Goal: Task Accomplishment & Management: Complete application form

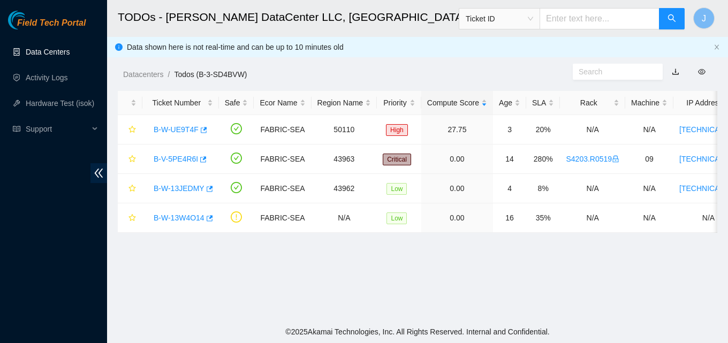
click at [65, 56] on link "Data Centers" at bounding box center [48, 52] width 44 height 9
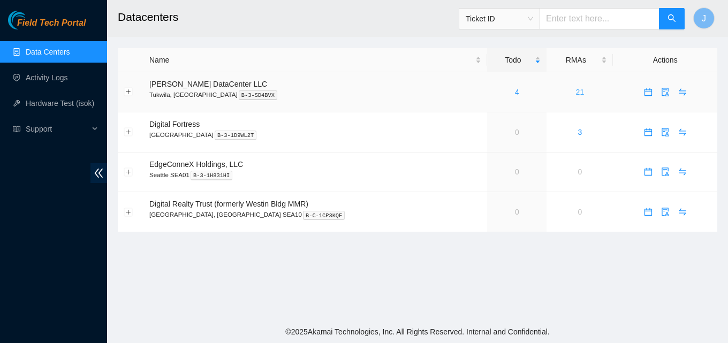
click at [576, 89] on link "21" at bounding box center [580, 92] width 9 height 9
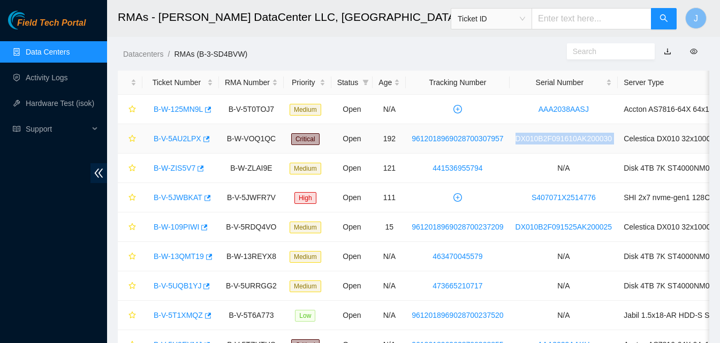
drag, startPoint x: 611, startPoint y: 134, endPoint x: 508, endPoint y: 140, distance: 102.9
click at [508, 140] on tr "B-V-5AU2LPX B-W-VOQ1QC Critical Open 192 9612018969028700307957 DX010B2F091610A…" at bounding box center [502, 138] width 768 height 29
copy link "DX010B2F091610AK200030"
click at [593, 25] on input "text" at bounding box center [592, 18] width 120 height 21
paste input "DX010B2F091610AK200030"
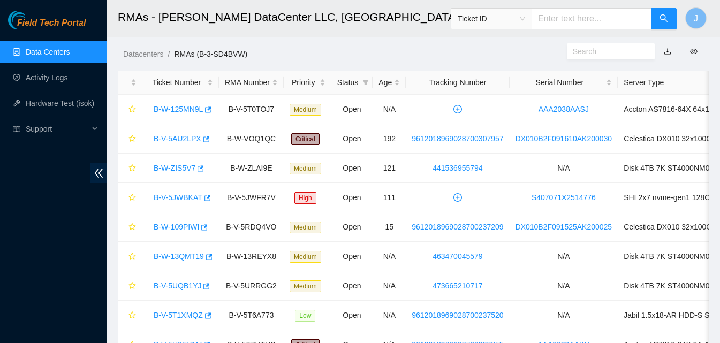
type input "DX010B2F091610AK200030"
click at [668, 20] on button "button" at bounding box center [664, 18] width 26 height 21
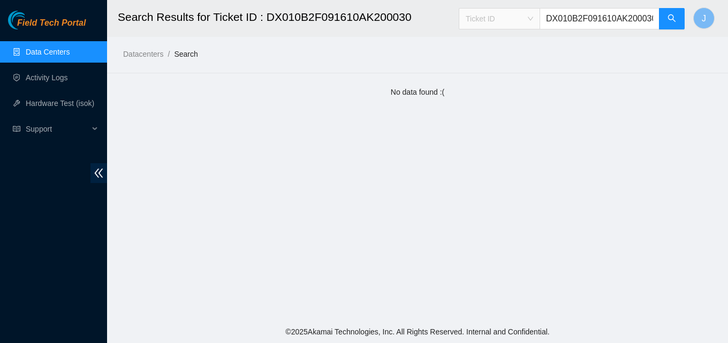
click at [526, 24] on span "Ticket ID" at bounding box center [499, 19] width 67 height 16
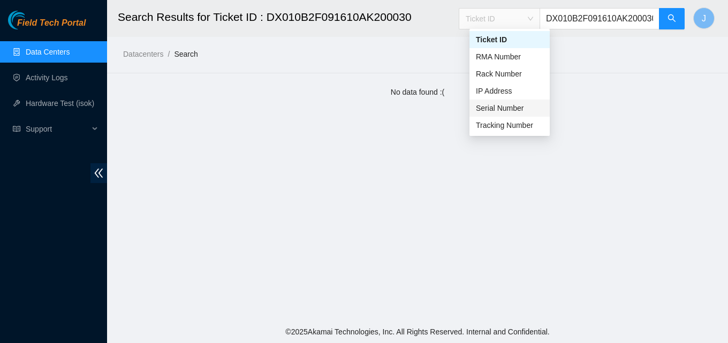
click at [504, 109] on div "Serial Number" at bounding box center [509, 108] width 67 height 12
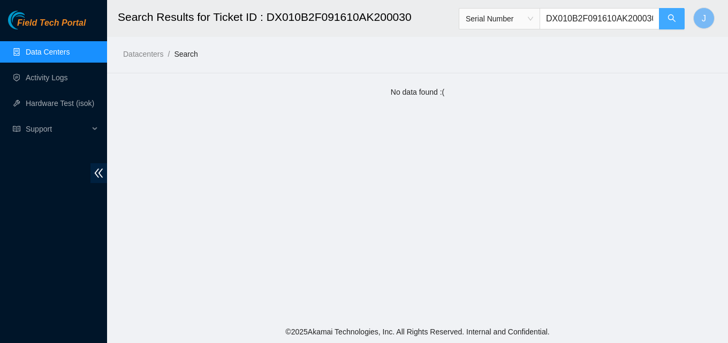
click at [671, 14] on icon "search" at bounding box center [672, 18] width 9 height 9
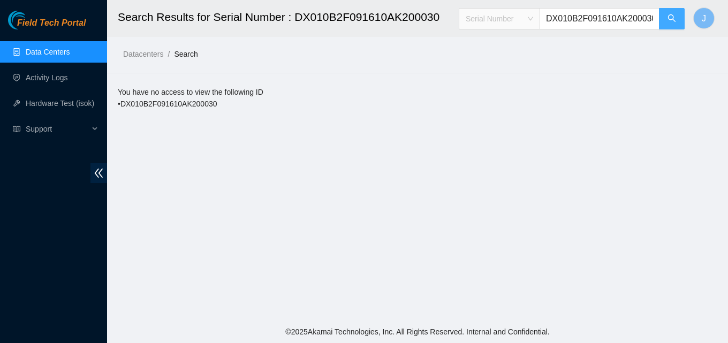
click at [522, 19] on span "Serial Number" at bounding box center [499, 19] width 67 height 16
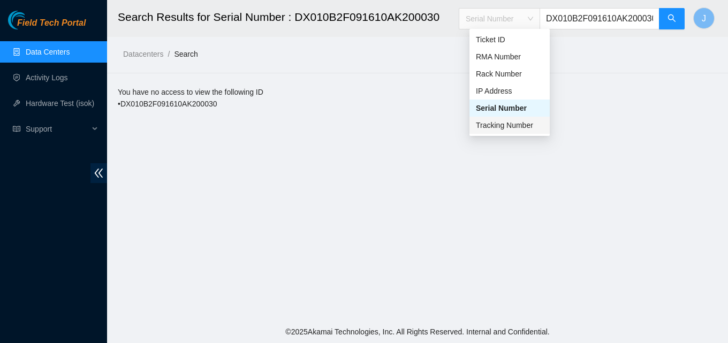
click at [381, 128] on main "Search Results for Serial Number : DX010B2F091610AK200030 Serial Number DX010B2…" at bounding box center [417, 160] width 621 height 321
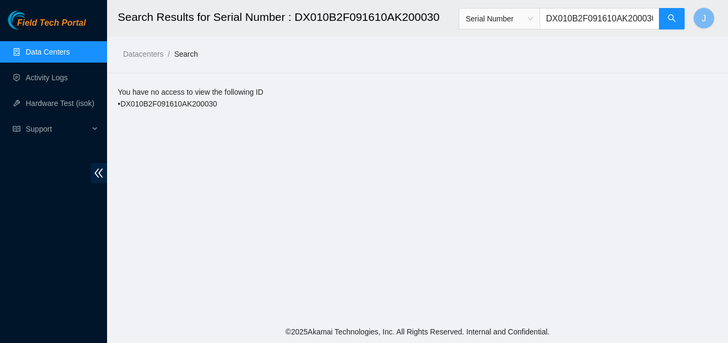
click at [54, 56] on link "Data Centers" at bounding box center [48, 52] width 44 height 9
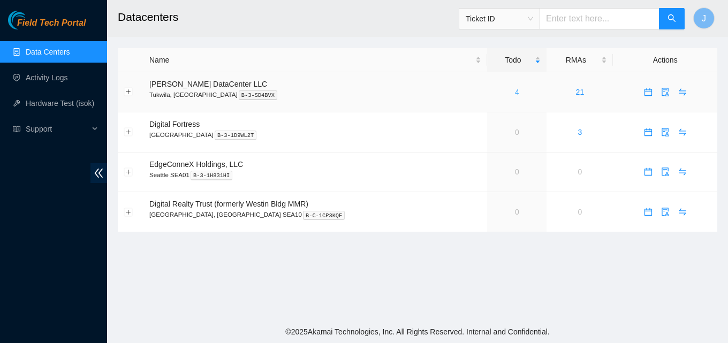
click at [515, 92] on link "4" at bounding box center [517, 92] width 4 height 9
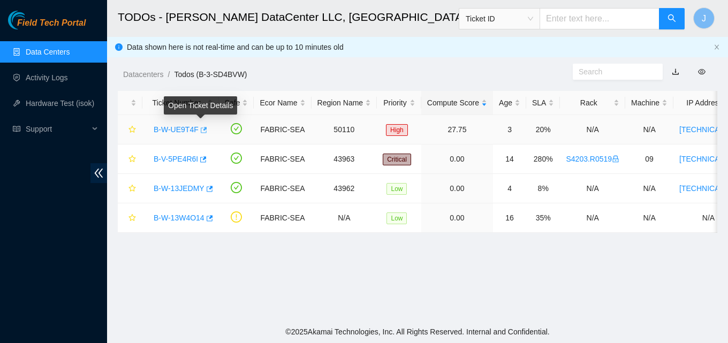
click at [203, 131] on icon "button" at bounding box center [204, 130] width 6 height 6
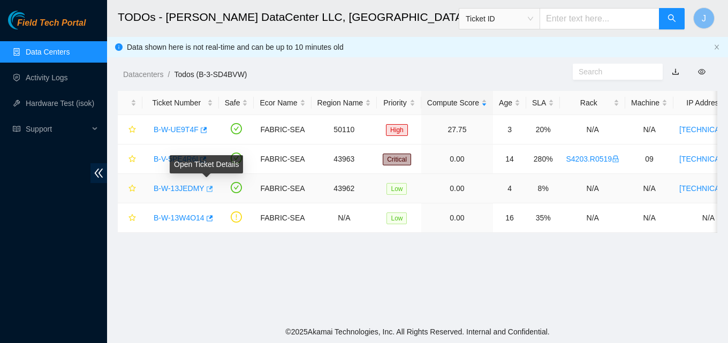
click at [208, 187] on icon "button" at bounding box center [210, 189] width 6 height 6
click at [51, 55] on link "Data Centers" at bounding box center [48, 52] width 44 height 9
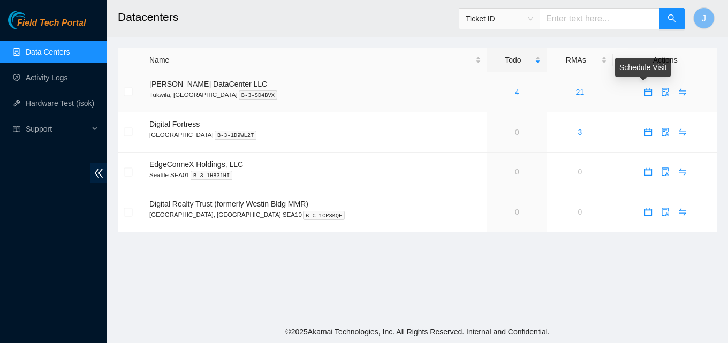
click at [646, 90] on body "Field Tech Portal Data Centers Activity Logs Hardware Test (isok) Support Datac…" at bounding box center [364, 171] width 728 height 343
click at [644, 93] on icon "calendar" at bounding box center [648, 92] width 9 height 9
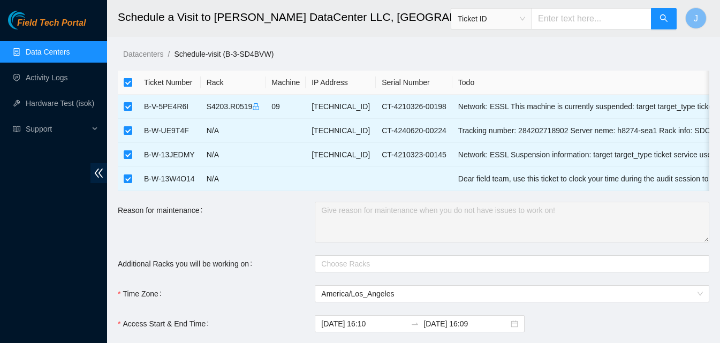
click at [128, 78] on input "checkbox" at bounding box center [128, 82] width 9 height 9
checkbox input "false"
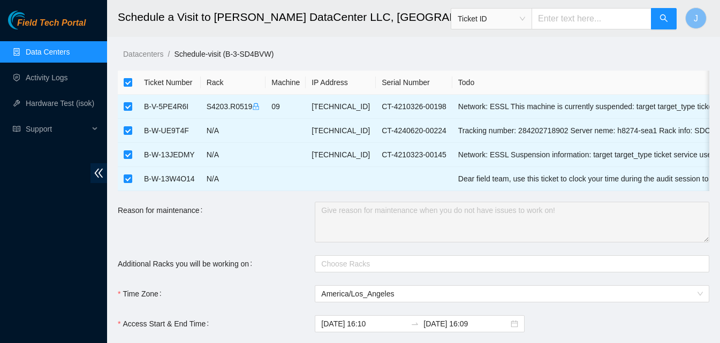
checkbox input "false"
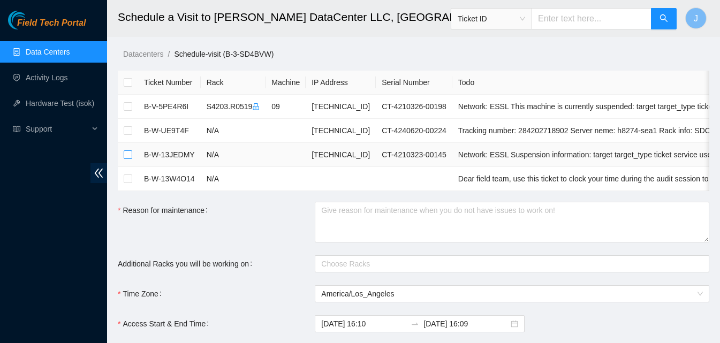
click at [128, 155] on input "checkbox" at bounding box center [128, 154] width 9 height 9
checkbox input "true"
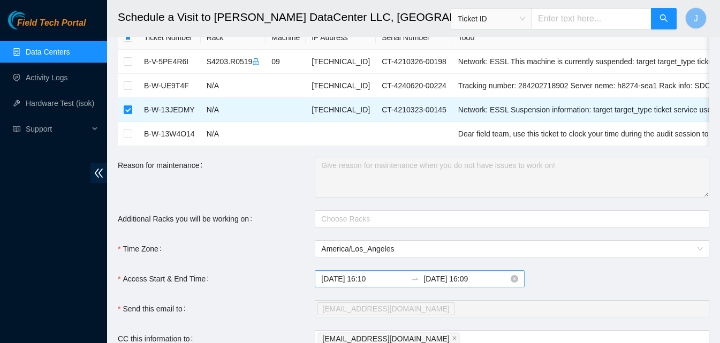
scroll to position [107, 0]
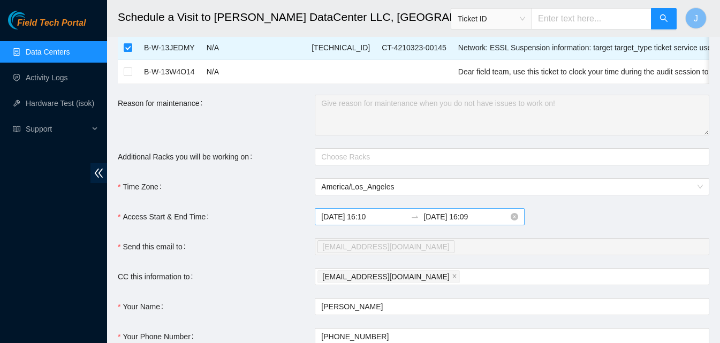
click at [365, 223] on input "2025-09-08 16:10" at bounding box center [363, 217] width 85 height 12
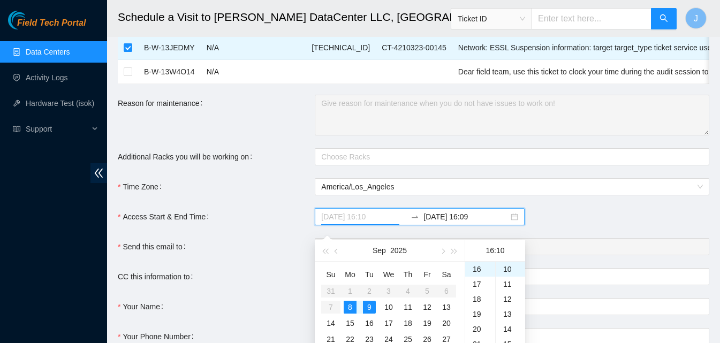
click at [375, 307] on div "9" at bounding box center [369, 307] width 13 height 13
click at [479, 290] on div "07" at bounding box center [480, 294] width 30 height 15
click at [481, 302] on div "09" at bounding box center [480, 299] width 30 height 15
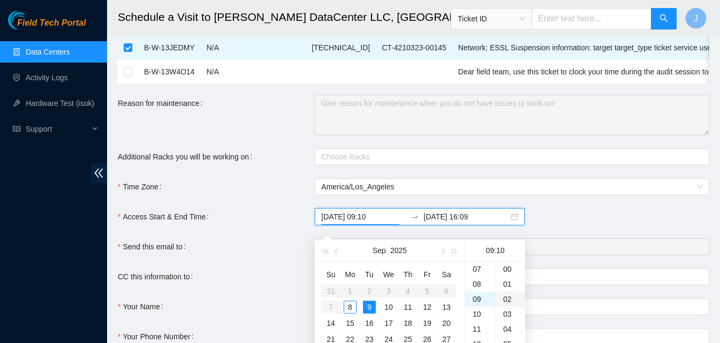
scroll to position [135, 0]
click at [506, 266] on div "00" at bounding box center [510, 269] width 29 height 15
type input "2025-09-09 09:00"
click at [453, 223] on input "2025-09-09 16:09" at bounding box center [465, 217] width 85 height 12
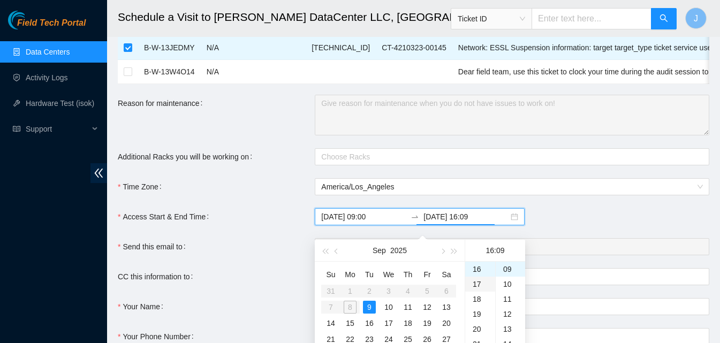
click at [482, 286] on div "17" at bounding box center [480, 284] width 30 height 15
click at [504, 320] on div "30" at bounding box center [510, 316] width 29 height 15
type input "2025-09-09 17:30"
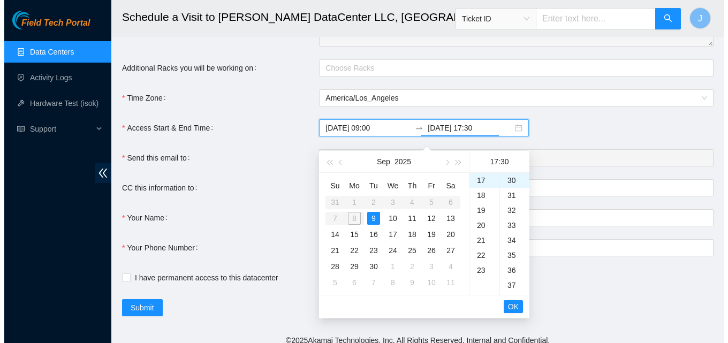
scroll to position [213, 0]
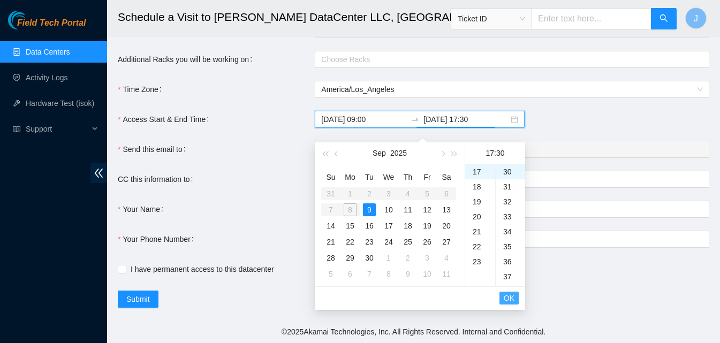
click at [510, 292] on span "OK" at bounding box center [509, 298] width 11 height 12
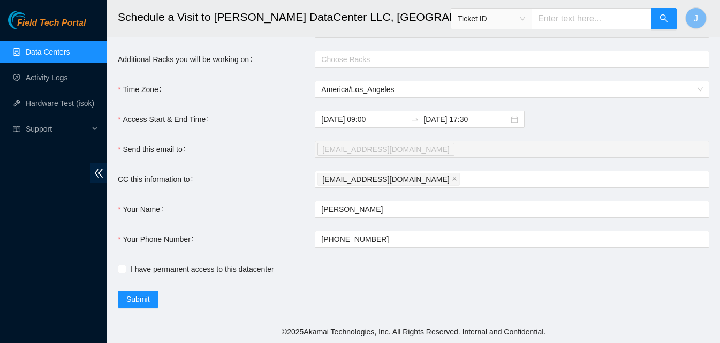
click at [117, 270] on main "Schedule a Visit to Sabey DataCenter LLC, Tukwila, WA Ticket ID J Datacenters /…" at bounding box center [413, 58] width 613 height 525
click at [118, 270] on input "I have permanent access to this datacenter" at bounding box center [121, 268] width 7 height 7
checkbox input "true"
click at [146, 300] on span "Submit" at bounding box center [138, 299] width 24 height 12
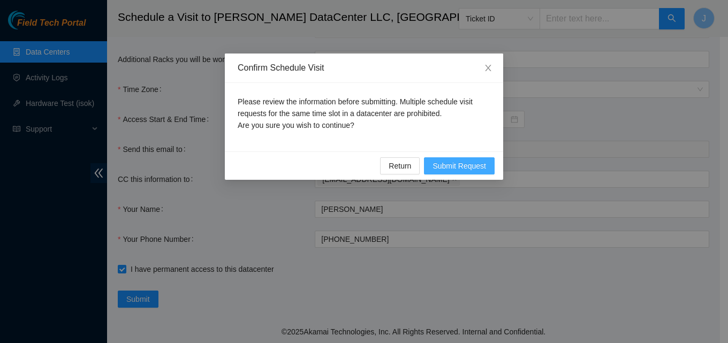
click at [463, 169] on span "Submit Request" at bounding box center [460, 166] width 54 height 12
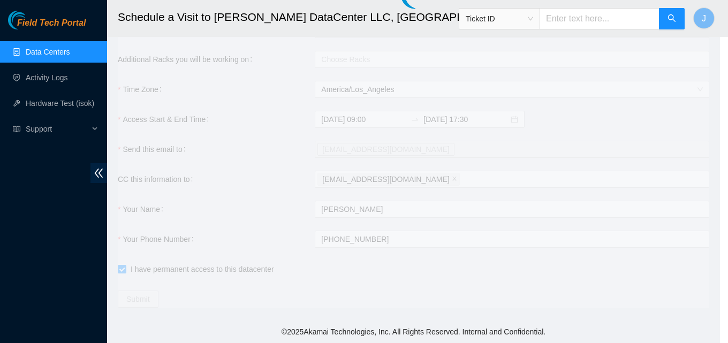
type input "2025-09-08 16:11"
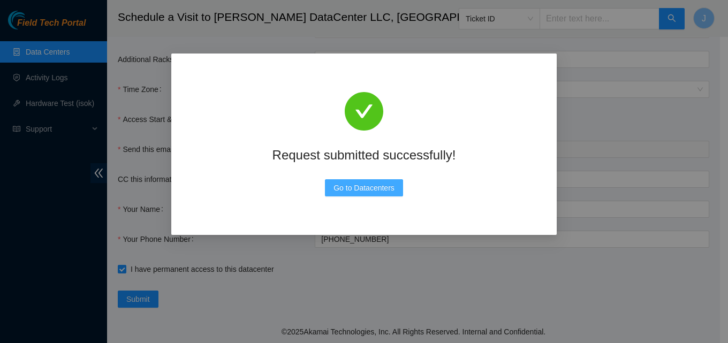
click at [350, 190] on span "Go to Datacenters" at bounding box center [364, 188] width 61 height 12
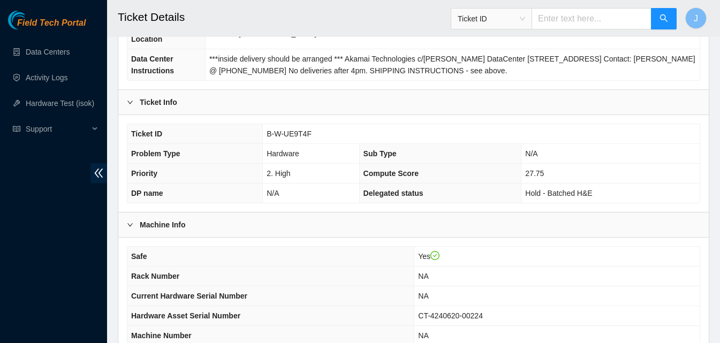
scroll to position [321, 0]
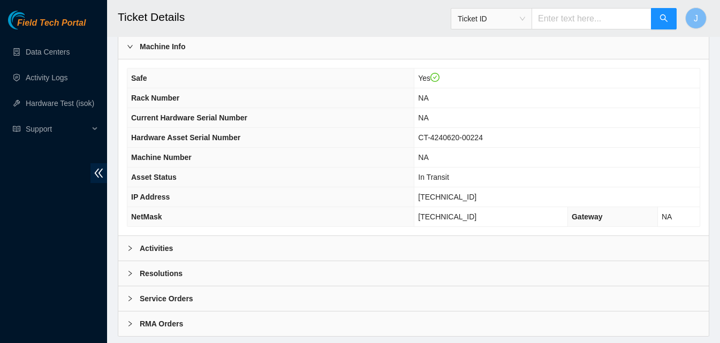
click at [282, 256] on div "Activities" at bounding box center [413, 248] width 590 height 25
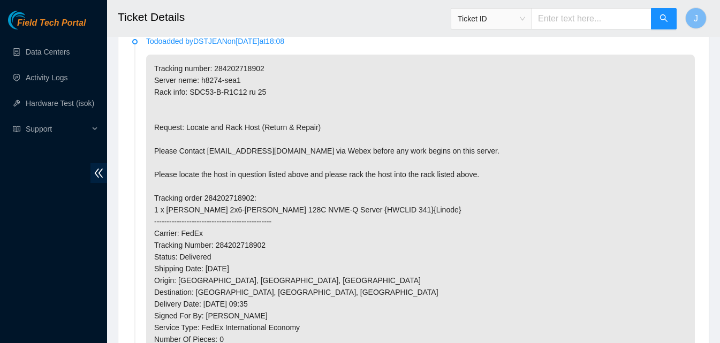
scroll to position [535, 0]
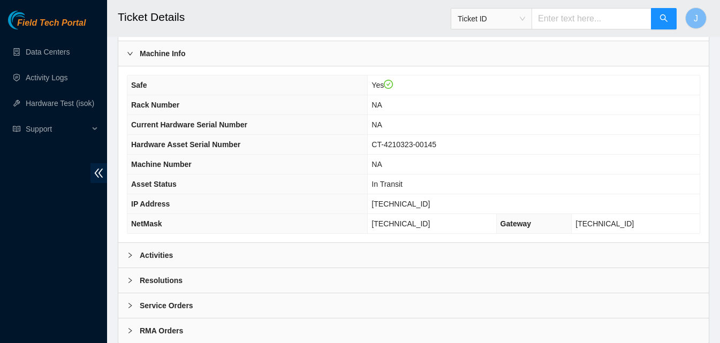
scroll to position [321, 0]
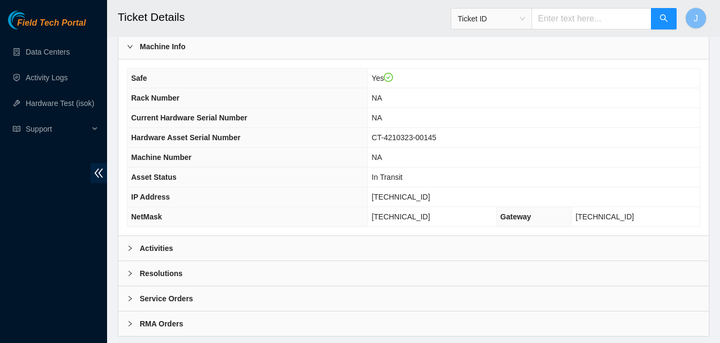
click at [396, 247] on div "Activities" at bounding box center [413, 248] width 590 height 25
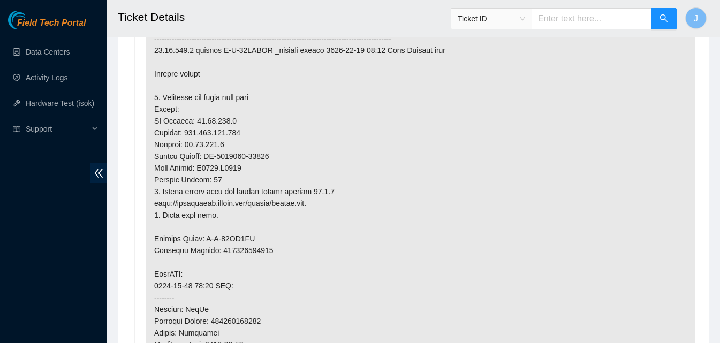
scroll to position [642, 0]
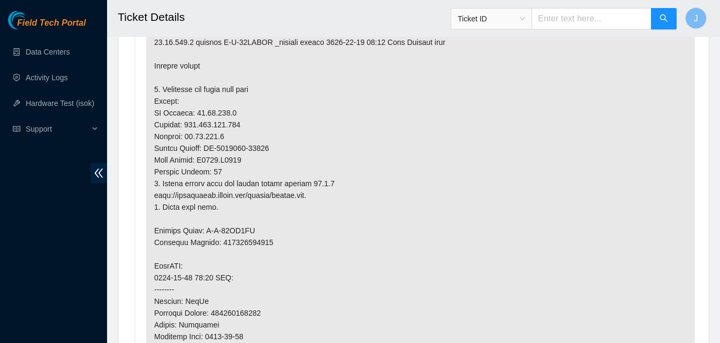
click at [259, 247] on p at bounding box center [420, 265] width 549 height 593
click at [245, 244] on p at bounding box center [420, 265] width 549 height 593
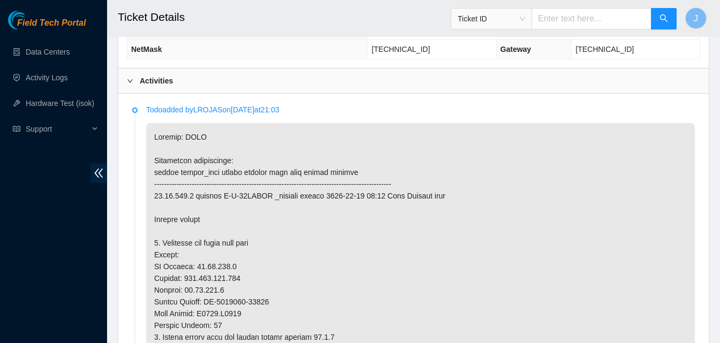
scroll to position [482, 0]
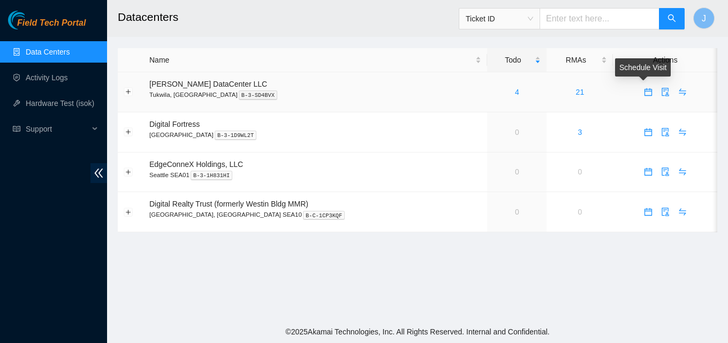
click at [645, 88] on icon "calendar" at bounding box center [648, 92] width 9 height 9
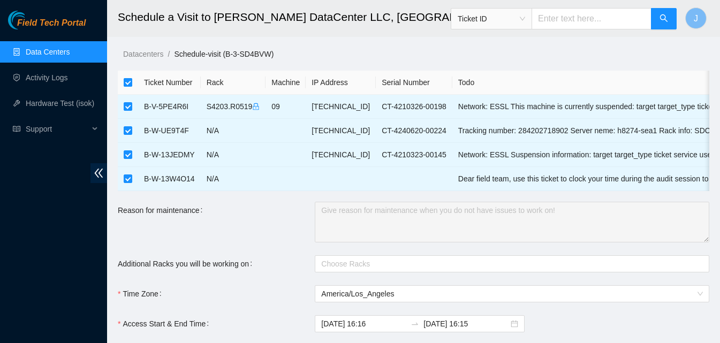
click at [127, 77] on label at bounding box center [128, 83] width 9 height 12
click at [127, 78] on input "checkbox" at bounding box center [128, 82] width 9 height 9
checkbox input "false"
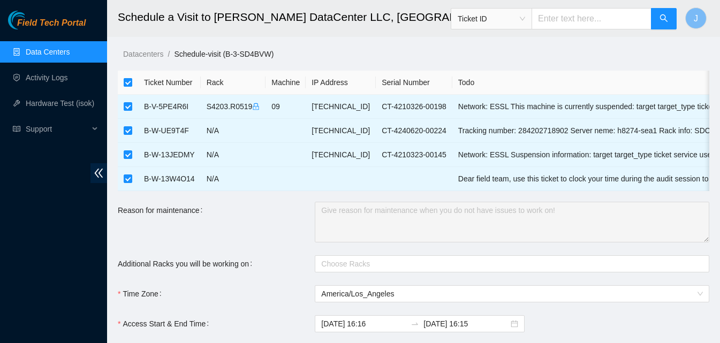
checkbox input "false"
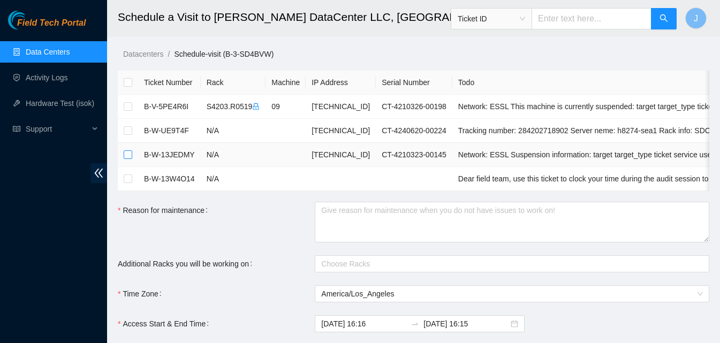
click at [131, 151] on input "checkbox" at bounding box center [128, 154] width 9 height 9
checkbox input "true"
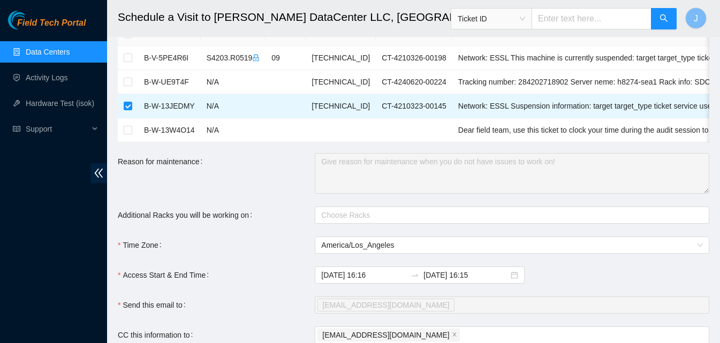
scroll to position [107, 0]
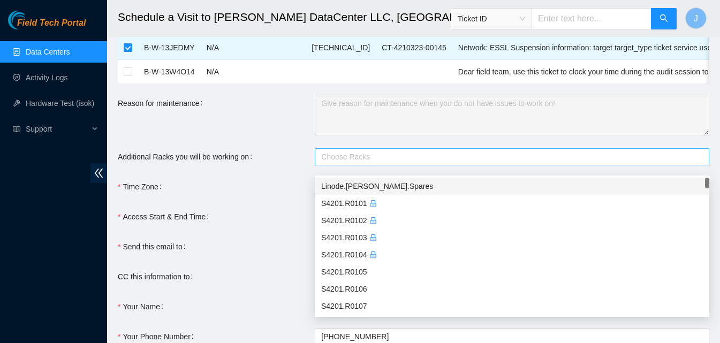
click at [354, 163] on div at bounding box center [506, 156] width 378 height 13
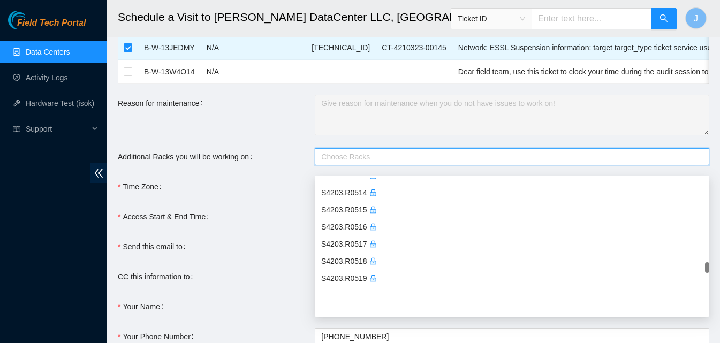
scroll to position [4497, 0]
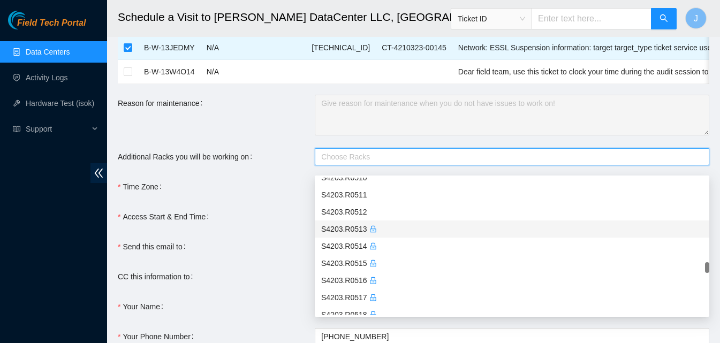
click at [398, 228] on div "S4203.R0513" at bounding box center [512, 229] width 382 height 12
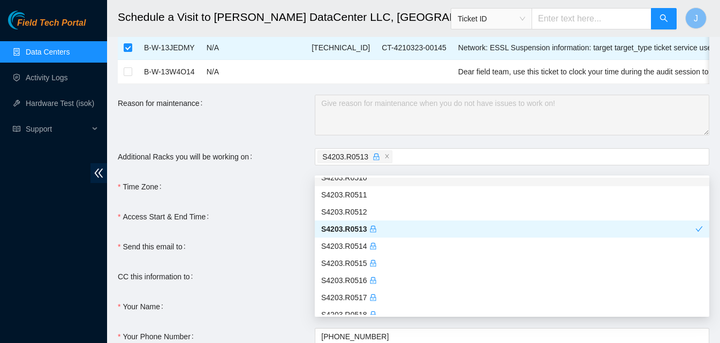
click at [277, 131] on div "Reason for maintenance" at bounding box center [216, 115] width 197 height 41
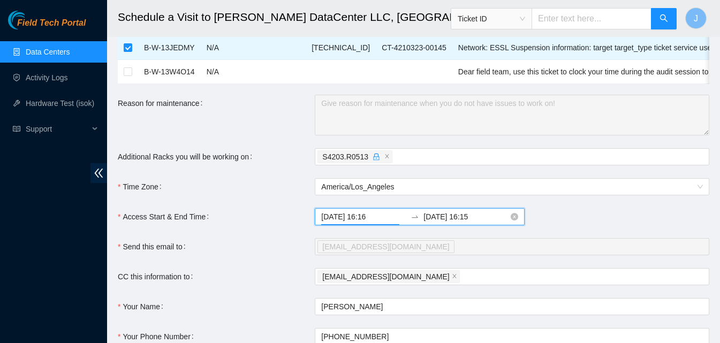
click at [349, 223] on input "2025-09-08 16:16" at bounding box center [363, 217] width 85 height 12
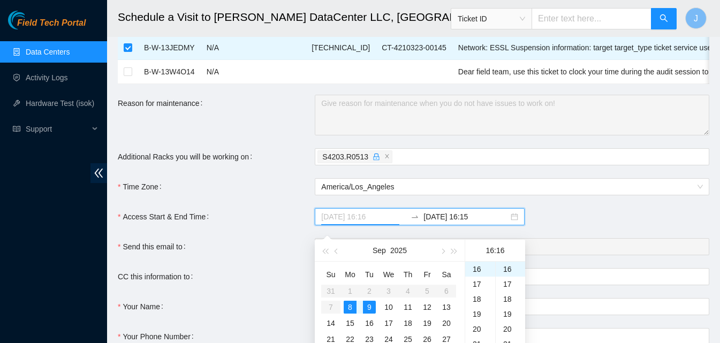
click at [364, 307] on div "9" at bounding box center [369, 307] width 13 height 13
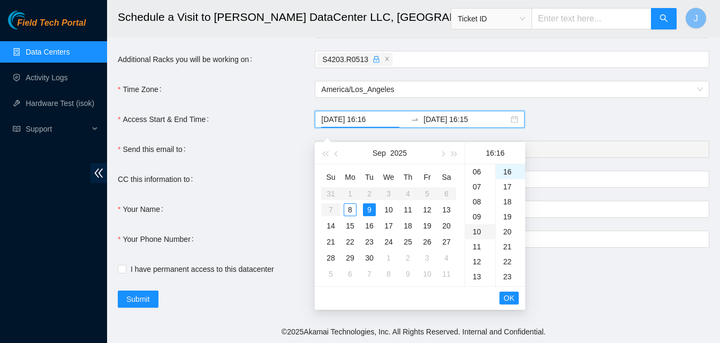
scroll to position [22, 0]
click at [475, 223] on div "09" at bounding box center [480, 230] width 30 height 15
click at [514, 164] on div "00" at bounding box center [510, 171] width 29 height 15
type input "2025-09-09 09:00"
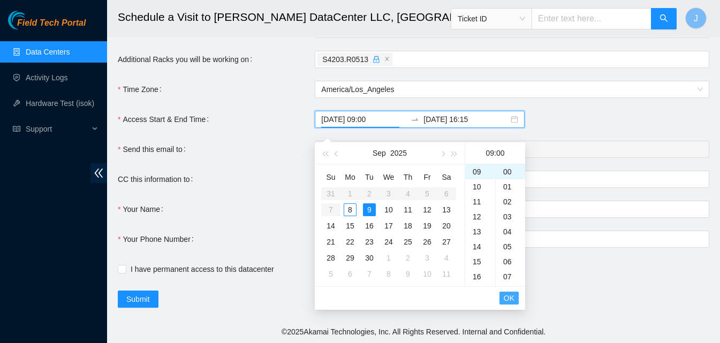
click at [511, 292] on span "OK" at bounding box center [509, 298] width 11 height 12
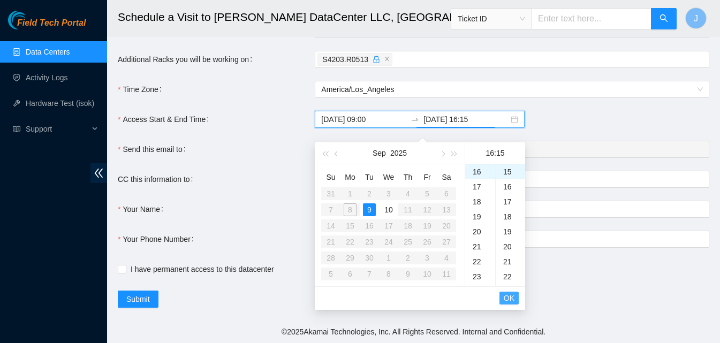
scroll to position [225, 0]
click at [369, 203] on div "9" at bounding box center [369, 209] width 13 height 13
click at [480, 179] on div "17" at bounding box center [480, 186] width 30 height 15
click at [509, 230] on div "30" at bounding box center [510, 236] width 29 height 15
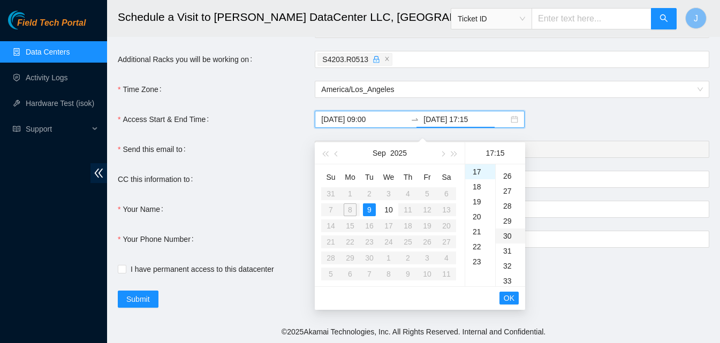
type input "2025-09-09 17:30"
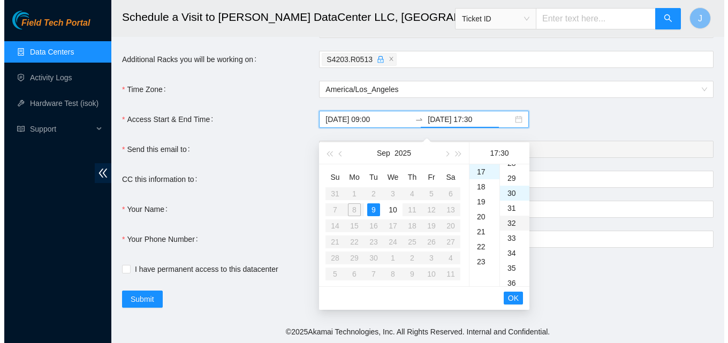
scroll to position [450, 0]
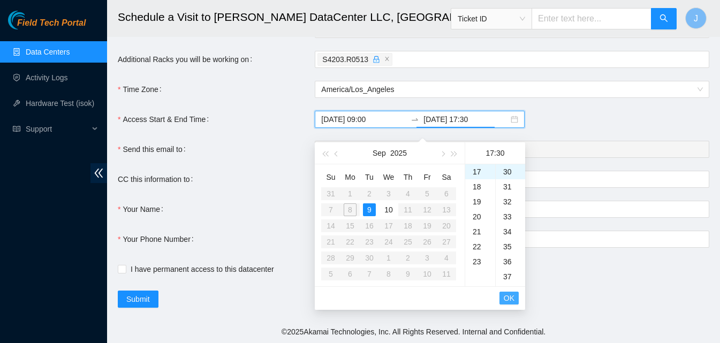
click at [506, 294] on span "OK" at bounding box center [509, 298] width 11 height 12
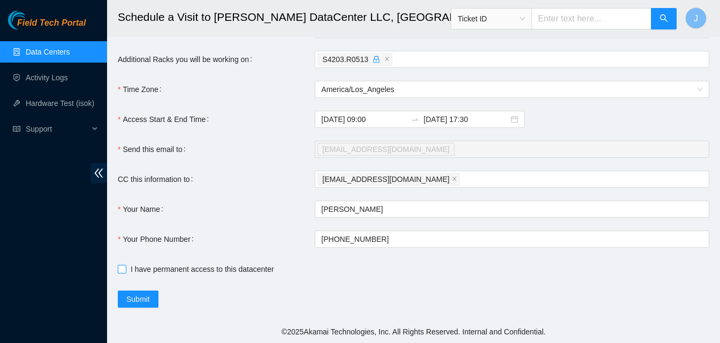
click at [121, 271] on input "I have permanent access to this datacenter" at bounding box center [121, 268] width 7 height 7
checkbox input "true"
click at [153, 298] on button "Submit" at bounding box center [138, 299] width 41 height 17
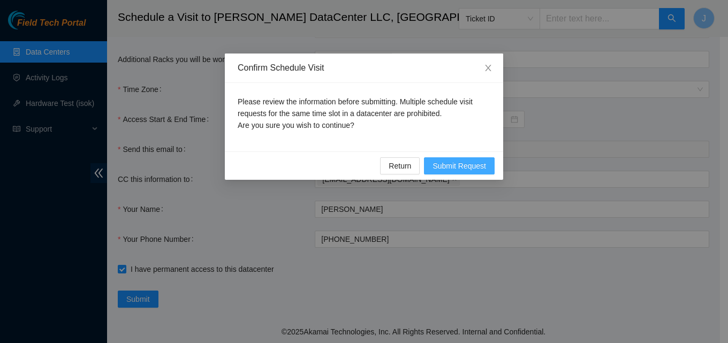
click at [450, 165] on span "Submit Request" at bounding box center [460, 166] width 54 height 12
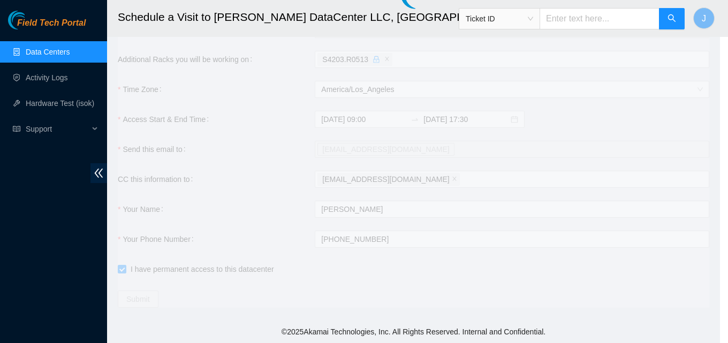
type input "2025-09-08 16:17"
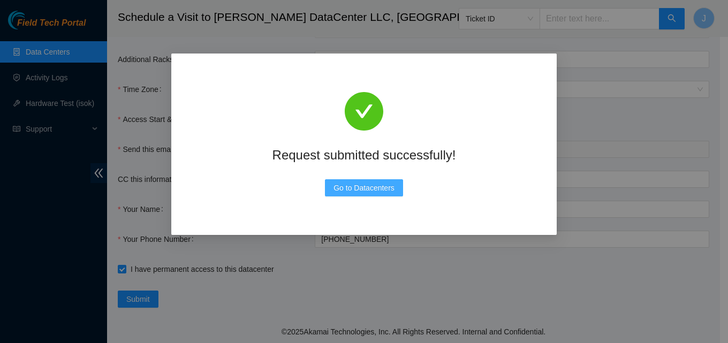
click at [362, 185] on span "Go to Datacenters" at bounding box center [364, 188] width 61 height 12
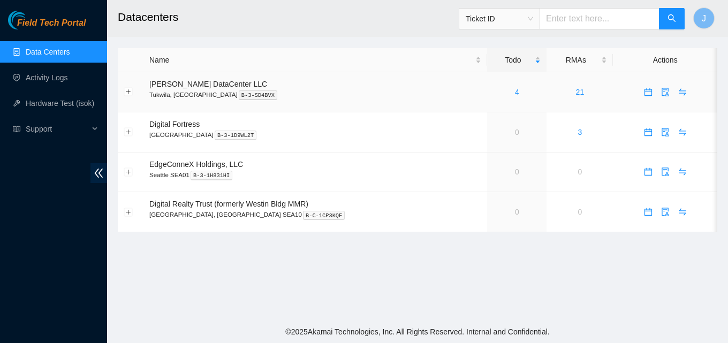
click at [211, 82] on span "[PERSON_NAME] DataCenter LLC" at bounding box center [208, 84] width 118 height 9
click at [515, 93] on link "4" at bounding box center [517, 92] width 4 height 9
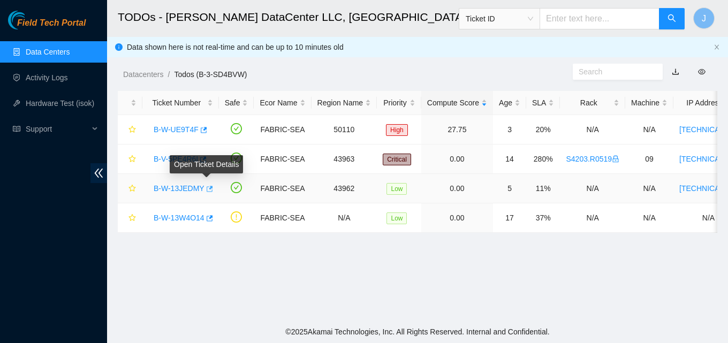
click at [207, 189] on icon "button" at bounding box center [210, 189] width 6 height 6
click at [533, 23] on span "Ticket ID" at bounding box center [499, 19] width 67 height 16
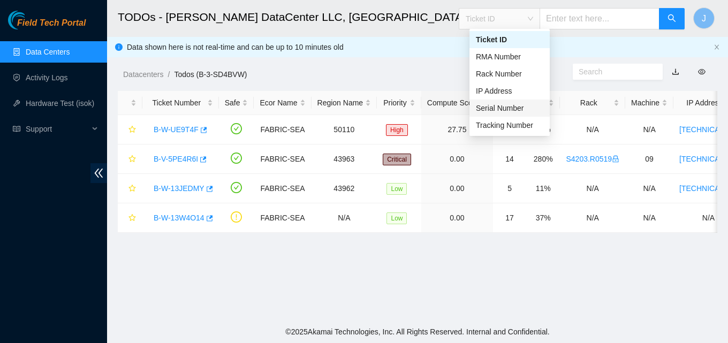
click at [507, 114] on div "Serial Number" at bounding box center [509, 108] width 80 height 17
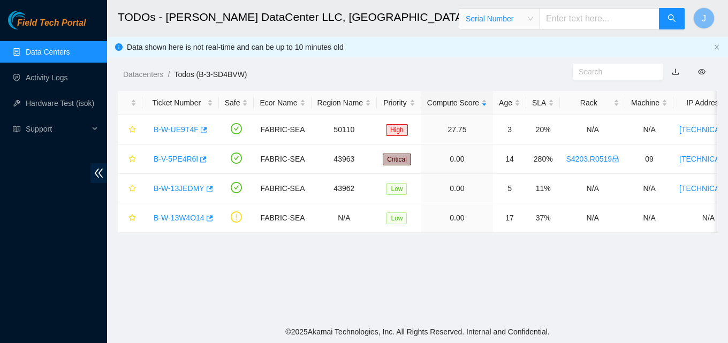
click at [585, 24] on input "text" at bounding box center [600, 18] width 120 height 21
paste input "s23bb0464"
type input "s23bb0464"
click at [667, 22] on button "button" at bounding box center [672, 18] width 26 height 21
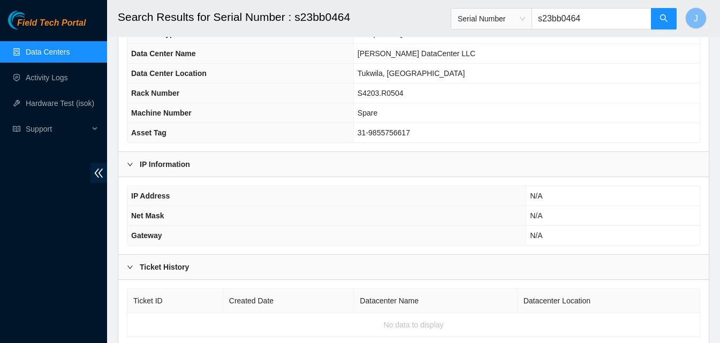
scroll to position [100, 0]
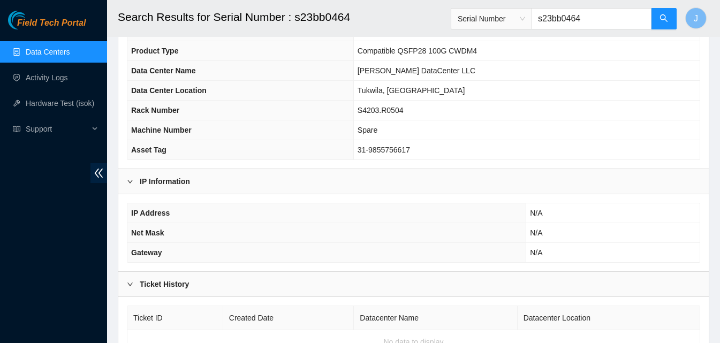
drag, startPoint x: 616, startPoint y: 22, endPoint x: 499, endPoint y: 22, distance: 116.7
click at [499, 22] on span "Serial Number s23bb0464" at bounding box center [564, 18] width 226 height 21
paste input "C2001155853"
click at [655, 18] on button "button" at bounding box center [664, 18] width 26 height 21
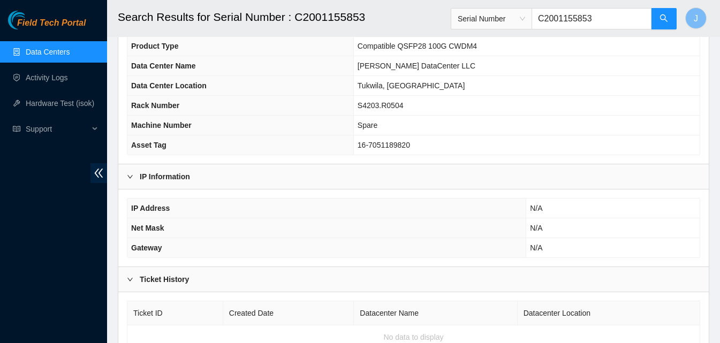
scroll to position [107, 0]
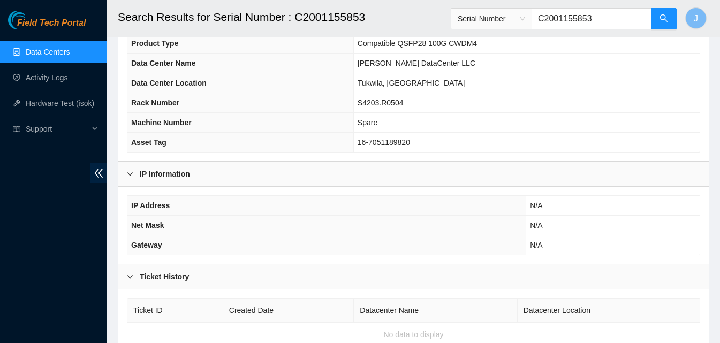
type input "C2001155853"
drag, startPoint x: 70, startPoint y: 214, endPoint x: 121, endPoint y: 210, distance: 51.0
click at [70, 214] on div "Field Tech Portal Data Centers Activity Logs Hardware Test (isok) Support" at bounding box center [53, 177] width 107 height 332
click at [603, 18] on input "C2001155853" at bounding box center [592, 18] width 120 height 21
drag, startPoint x: 603, startPoint y: 18, endPoint x: 418, endPoint y: 49, distance: 187.3
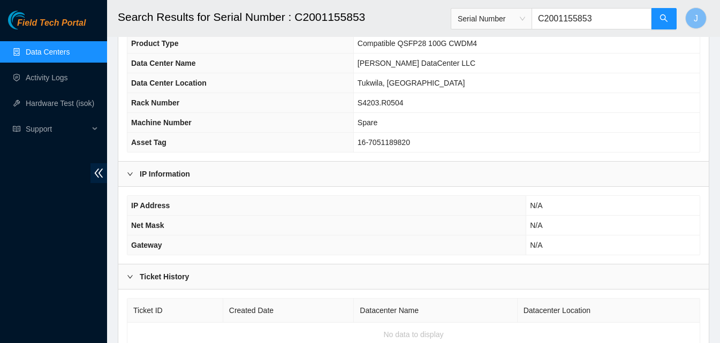
click at [418, 49] on main "Search Results for Serial Number : C2001155853 Serial Number C2001155853 J Data…" at bounding box center [413, 130] width 613 height 474
paste input "C2001155853"
type input "C2001155853"
click at [665, 17] on icon "search" at bounding box center [663, 17] width 7 height 7
click at [10, 227] on div "Field Tech Portal Data Centers Activity Logs Hardware Test (isok) Support" at bounding box center [53, 177] width 107 height 332
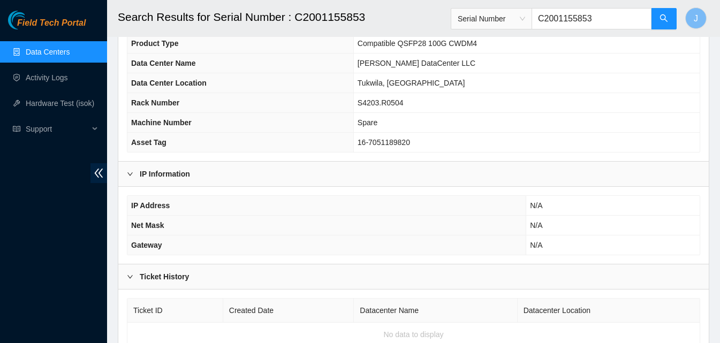
drag, startPoint x: 622, startPoint y: 24, endPoint x: 475, endPoint y: 22, distance: 147.2
click at [475, 22] on span "Serial Number C2001155853" at bounding box center [564, 18] width 226 height 21
paste input "inmbua160075"
click at [668, 21] on icon "search" at bounding box center [664, 18] width 9 height 9
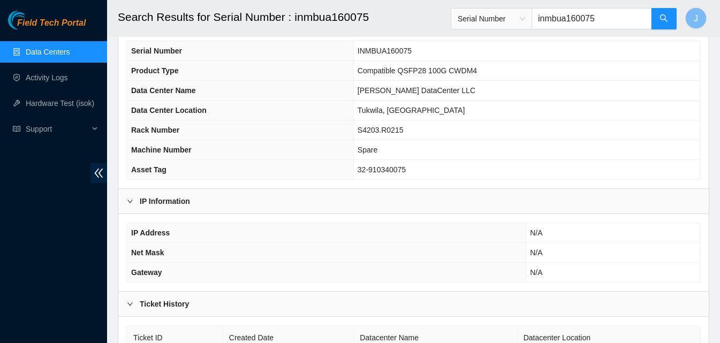
scroll to position [153, 0]
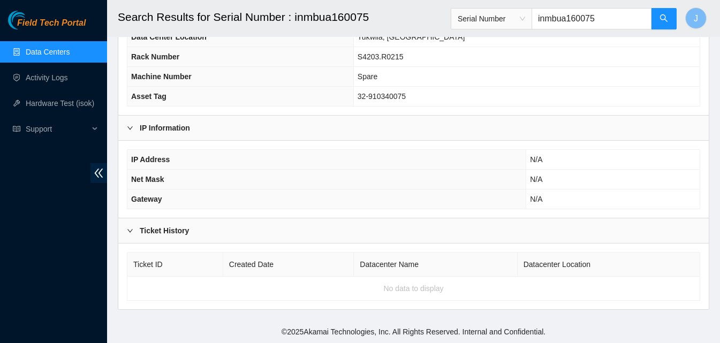
type input "inmbua160075"
click at [362, 228] on div "Ticket History" at bounding box center [413, 230] width 590 height 25
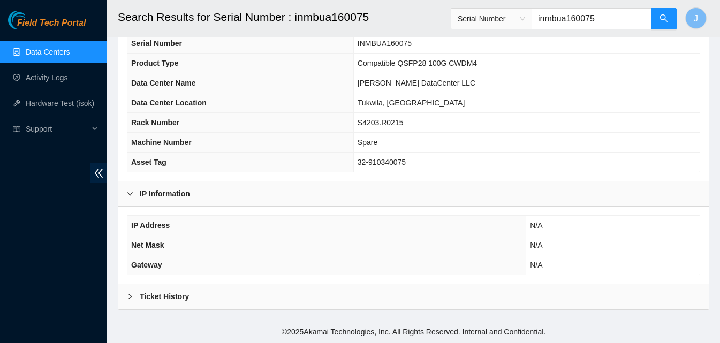
scroll to position [87, 0]
click at [323, 298] on div "Ticket History" at bounding box center [413, 297] width 590 height 25
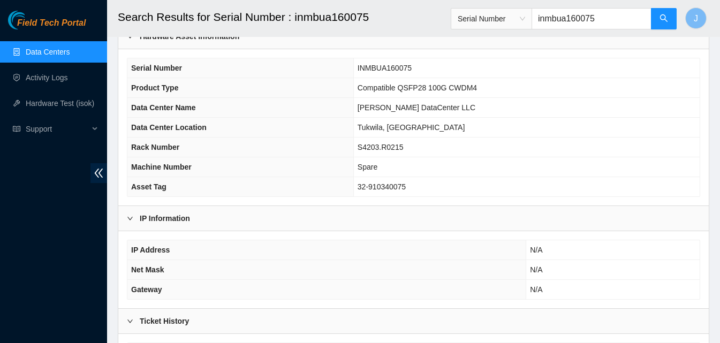
scroll to position [46, 0]
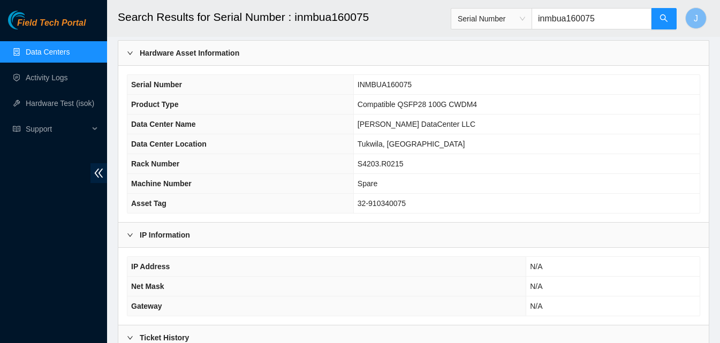
drag, startPoint x: 609, startPoint y: 15, endPoint x: 509, endPoint y: 20, distance: 100.8
click at [509, 20] on span "Serial Number inmbua160075" at bounding box center [564, 18] width 226 height 21
drag, startPoint x: 0, startPoint y: 210, endPoint x: 277, endPoint y: 121, distance: 290.8
click at [1, 210] on div "Field Tech Portal Data Centers Activity Logs Hardware Test (isok) Support" at bounding box center [53, 177] width 107 height 332
click at [574, 15] on input "text" at bounding box center [592, 18] width 120 height 21
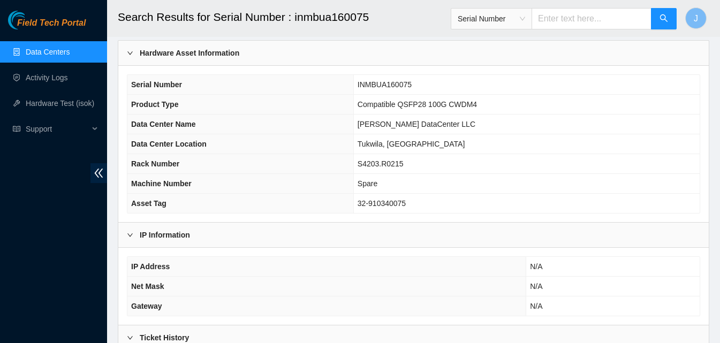
paste input "c20m31282"
click at [672, 25] on button "button" at bounding box center [664, 18] width 26 height 21
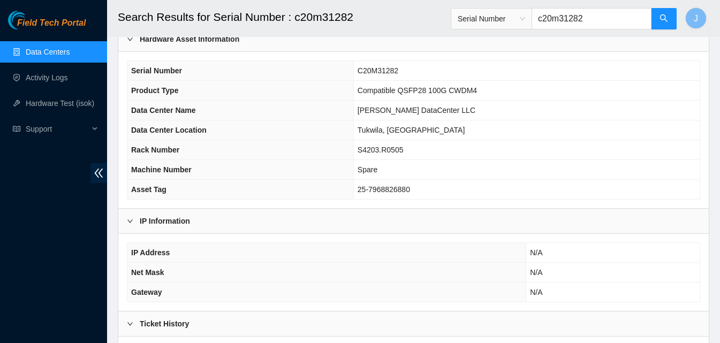
scroll to position [46, 0]
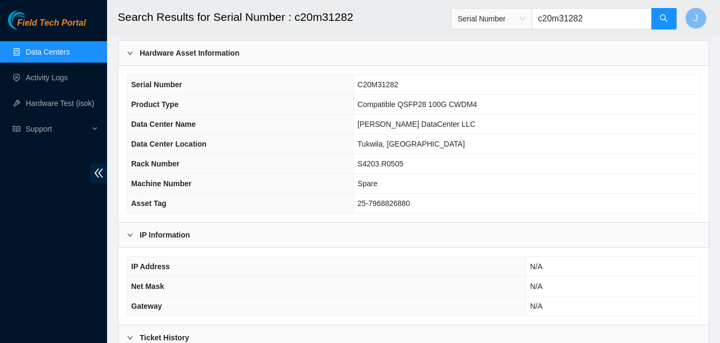
type input "c20m31282"
drag, startPoint x: 597, startPoint y: 12, endPoint x: 597, endPoint y: 18, distance: 6.4
click at [597, 18] on input "c20m31282" at bounding box center [592, 18] width 120 height 21
drag, startPoint x: 597, startPoint y: 18, endPoint x: 520, endPoint y: 27, distance: 77.6
click at [514, 21] on span "Serial Number c20m31282" at bounding box center [564, 18] width 226 height 21
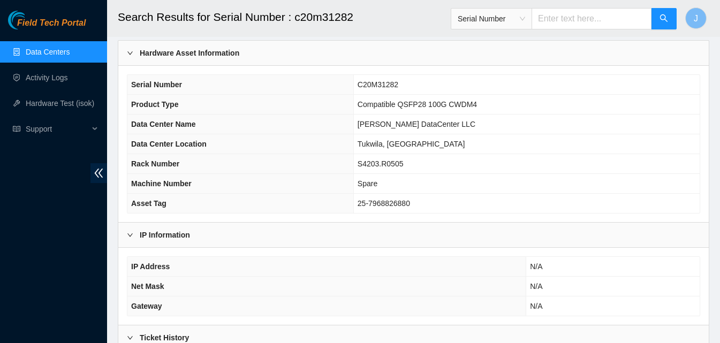
paste input "c20l04811"
click at [666, 20] on icon "search" at bounding box center [664, 18] width 9 height 9
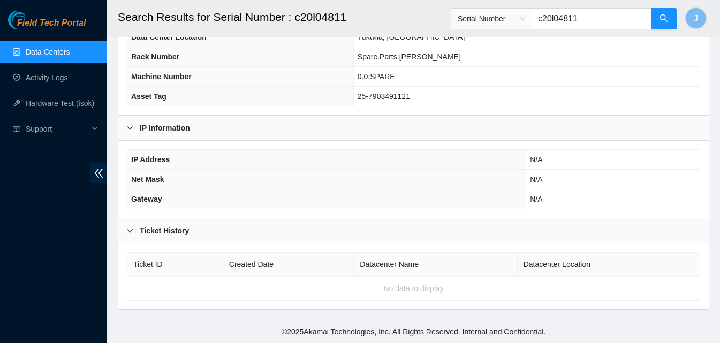
scroll to position [100, 0]
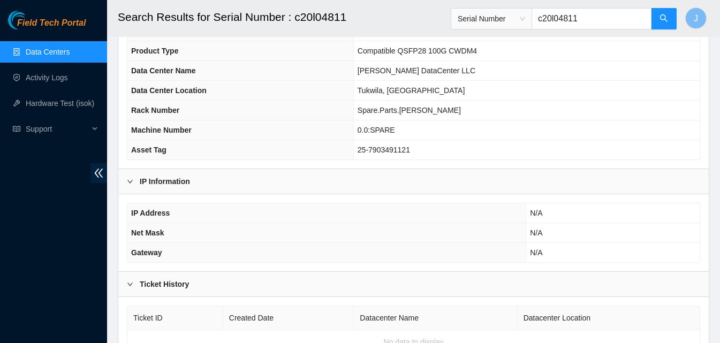
type input "c20l04811"
click at [584, 15] on input "c20l04811" at bounding box center [592, 18] width 120 height 21
drag, startPoint x: 603, startPoint y: 21, endPoint x: 434, endPoint y: 38, distance: 170.0
click at [437, 38] on main "Search Results for Serial Number : c20l04811 Serial Number c20l04811 J Datacent…" at bounding box center [413, 137] width 613 height 474
paste input "inmbaa110070"
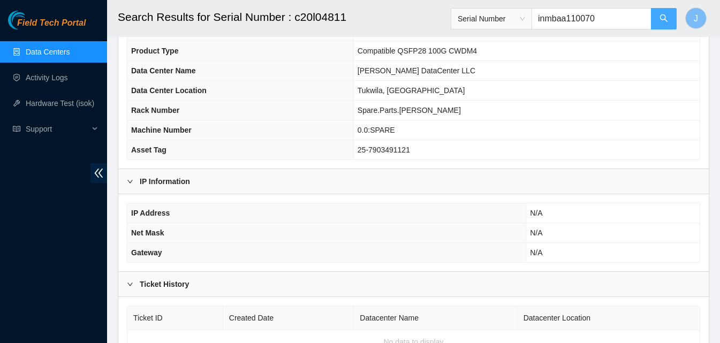
click at [659, 17] on button "button" at bounding box center [664, 18] width 26 height 21
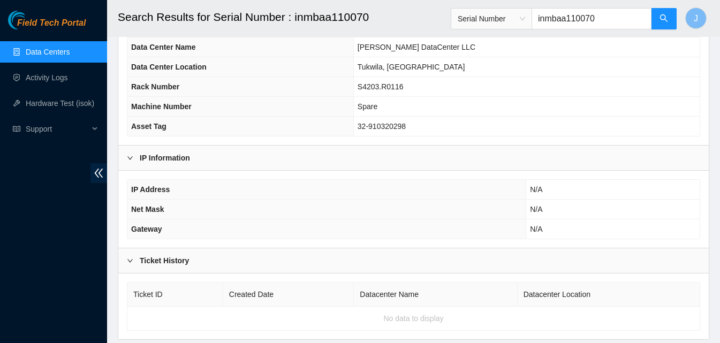
scroll to position [100, 0]
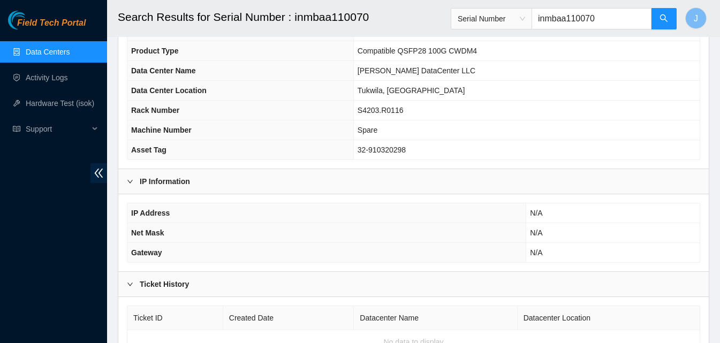
type input "inmbaa110070"
drag, startPoint x: 607, startPoint y: 21, endPoint x: 451, endPoint y: 22, distance: 155.2
click at [451, 22] on header "Search Results for Serial Number : inmbaa110070 Serial Number inmbaa110070 J" at bounding box center [467, 18] width 720 height 37
paste input "c2301307369"
click at [672, 9] on button "button" at bounding box center [664, 18] width 26 height 21
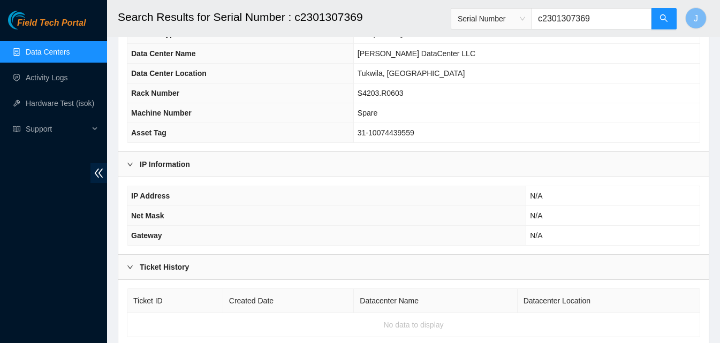
scroll to position [100, 0]
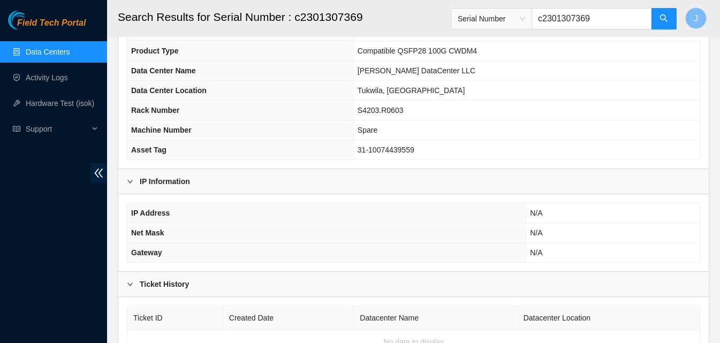
type input "c2301307369"
click at [0, 203] on div "Field Tech Portal Data Centers Activity Logs Hardware Test (isok) Support" at bounding box center [53, 177] width 107 height 332
drag, startPoint x: 605, startPoint y: 18, endPoint x: 465, endPoint y: 27, distance: 140.0
click at [465, 27] on span "Serial Number c2301307369" at bounding box center [564, 18] width 226 height 21
paste input "c2007389671"
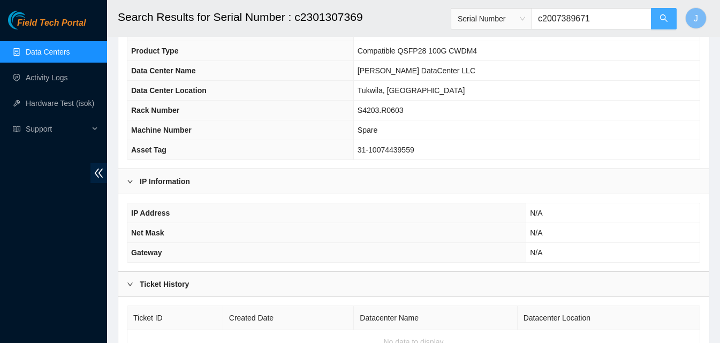
click at [665, 20] on icon "search" at bounding box center [663, 17] width 7 height 7
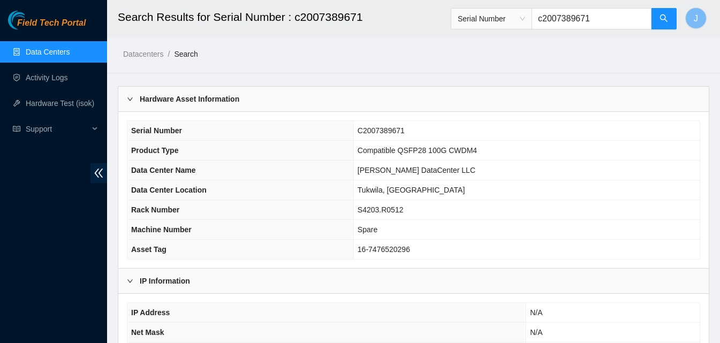
type input "c2007389671"
click at [1, 310] on div "Field Tech Portal Data Centers Activity Logs Hardware Test (isok) Support" at bounding box center [53, 177] width 107 height 332
click at [580, 21] on input "c2007389671" at bounding box center [592, 18] width 120 height 21
click at [579, 21] on input "c2007389671" at bounding box center [592, 18] width 120 height 21
paste input "ls10415010"
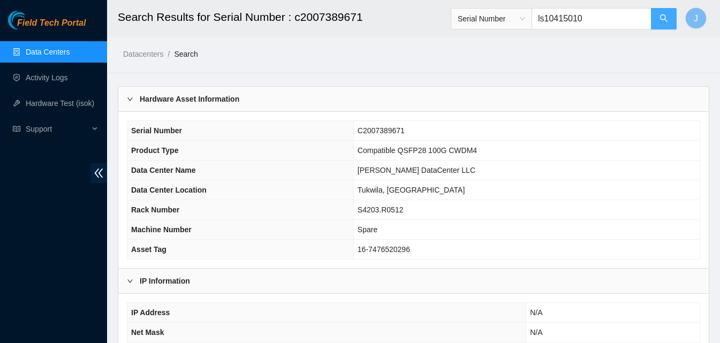
click at [672, 21] on button "button" at bounding box center [664, 18] width 26 height 21
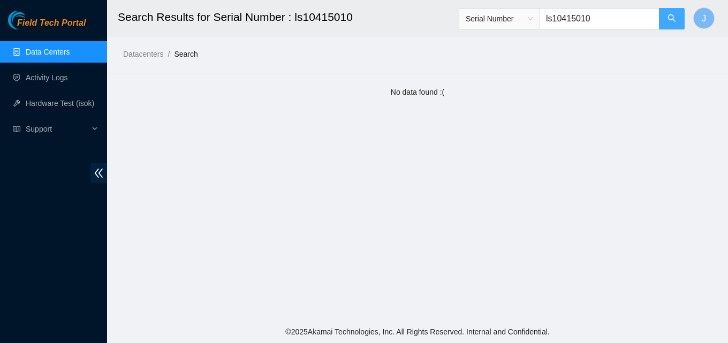
click at [672, 21] on icon "search" at bounding box center [672, 18] width 9 height 9
type input "ls10415010"
click at [25, 293] on div "Field Tech Portal Data Centers Activity Logs Hardware Test (isok) Support" at bounding box center [53, 177] width 107 height 332
drag, startPoint x: 619, startPoint y: 14, endPoint x: 476, endPoint y: 14, distance: 142.9
click at [476, 14] on span "Serial Number ls10415010" at bounding box center [572, 18] width 226 height 21
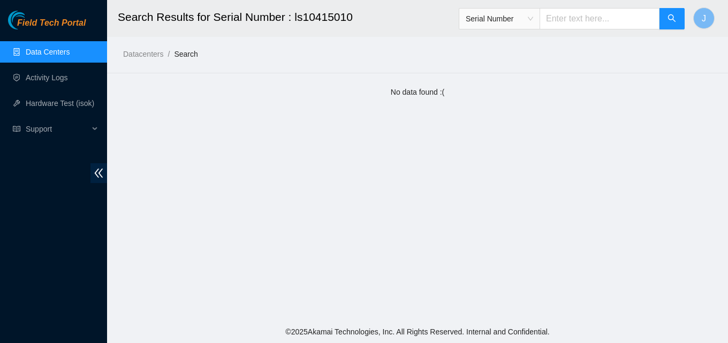
paste input "c2007389671"
click at [671, 16] on icon "search" at bounding box center [672, 18] width 9 height 9
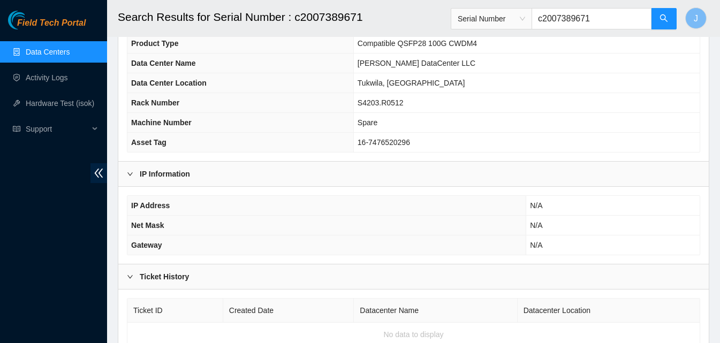
scroll to position [153, 0]
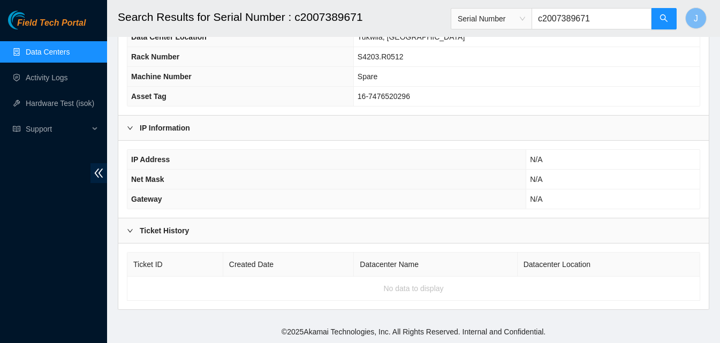
type input "c2007389671"
drag, startPoint x: 610, startPoint y: 20, endPoint x: 404, endPoint y: 29, distance: 206.8
click at [404, 29] on header "Search Results for Serial Number : c2007389671 Serial Number c2007389671 J" at bounding box center [467, 18] width 720 height 37
paste input "s21db01xf"
click at [669, 16] on button "button" at bounding box center [664, 18] width 26 height 21
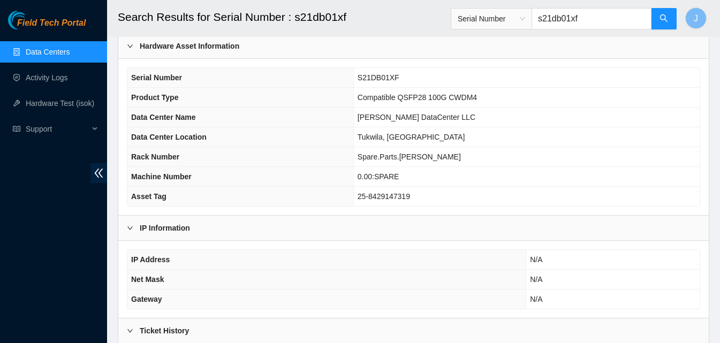
scroll to position [46, 0]
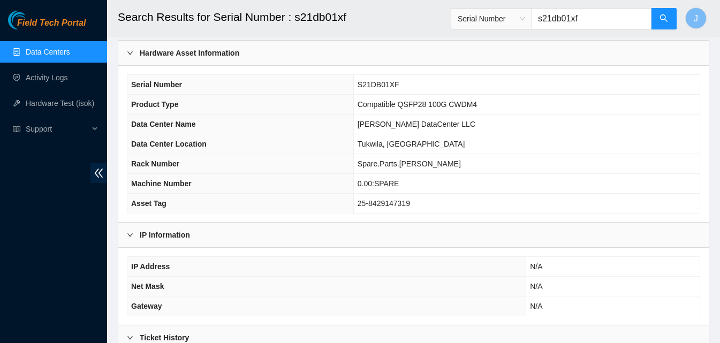
type input "s21db01xf"
drag, startPoint x: 611, startPoint y: 19, endPoint x: 498, endPoint y: 19, distance: 112.4
click at [498, 19] on span "Serial Number s21db01xf" at bounding box center [564, 18] width 226 height 21
paste input "c2004274882"
click at [673, 22] on button "button" at bounding box center [664, 18] width 26 height 21
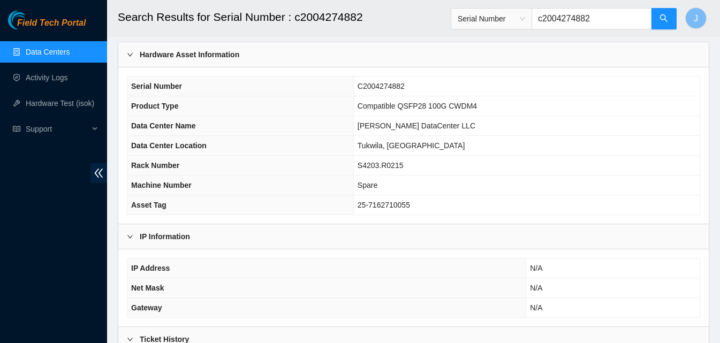
scroll to position [107, 0]
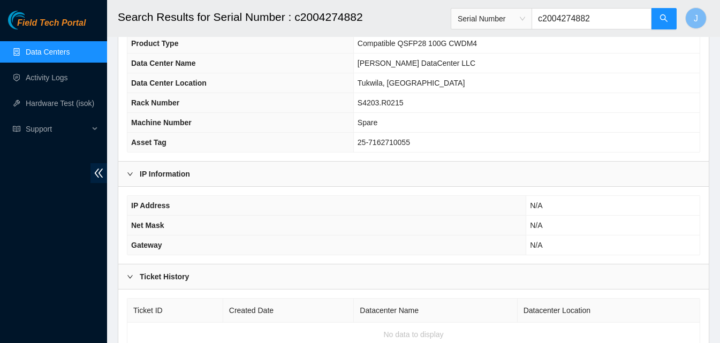
type input "c2004274882"
drag, startPoint x: 0, startPoint y: 272, endPoint x: 33, endPoint y: 262, distance: 34.7
click at [0, 272] on div "Field Tech Portal Data Centers Activity Logs Hardware Test (isok) Support" at bounding box center [53, 177] width 107 height 332
click at [607, 19] on input "c2004274882" at bounding box center [592, 18] width 120 height 21
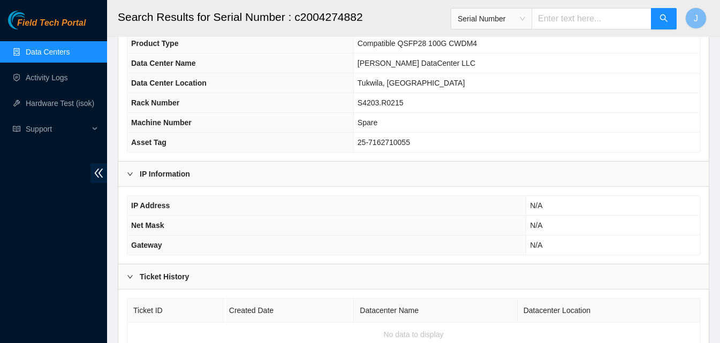
paste input "c2004275733"
click at [666, 20] on icon "search" at bounding box center [664, 18] width 9 height 9
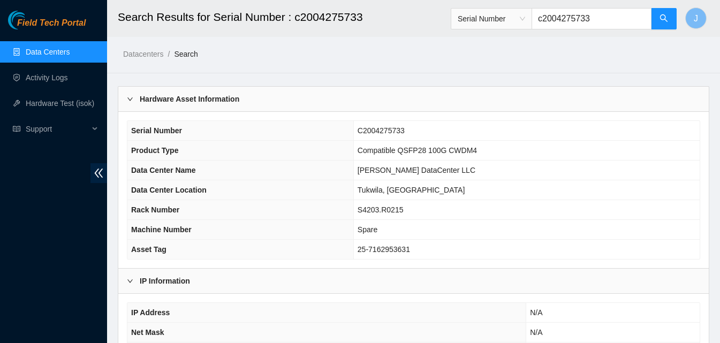
type input "c2004275733"
click at [36, 270] on div "Field Tech Portal Data Centers Activity Logs Hardware Test (isok) Support" at bounding box center [53, 177] width 107 height 332
click at [589, 22] on input "c2004275733" at bounding box center [592, 18] width 120 height 21
paste input "c2301308047"
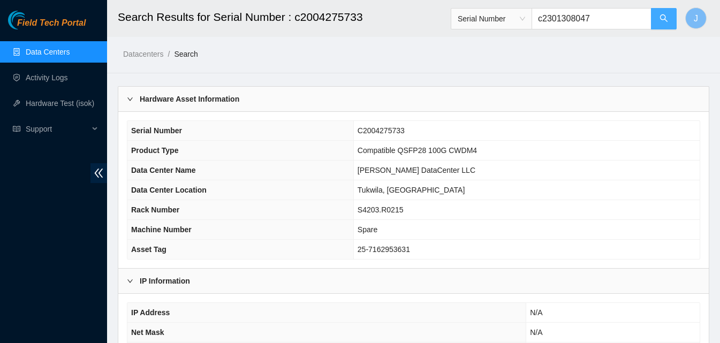
click at [657, 17] on button "button" at bounding box center [664, 18] width 26 height 21
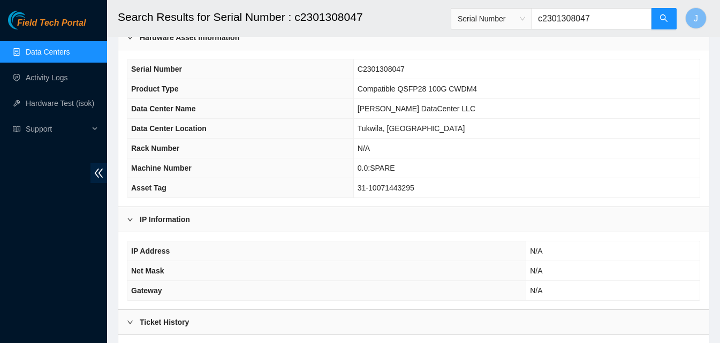
scroll to position [46, 0]
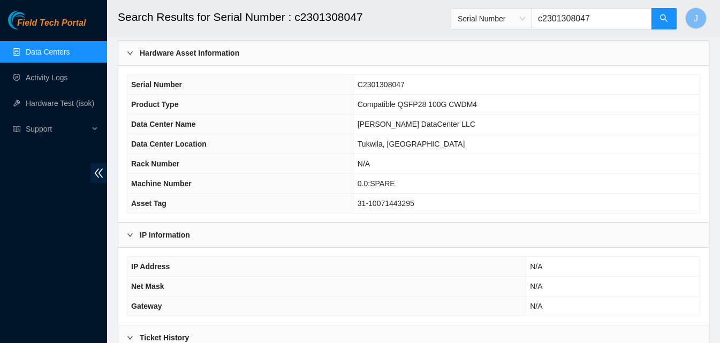
type input "c2301308047"
click at [91, 244] on div "Field Tech Portal Data Centers Activity Logs Hardware Test (isok) Support" at bounding box center [53, 177] width 107 height 332
drag, startPoint x: 598, startPoint y: 15, endPoint x: 498, endPoint y: 33, distance: 101.7
click at [498, 33] on div "Serial Number c2301308047" at bounding box center [564, 19] width 226 height 34
paste input "c2004275455"
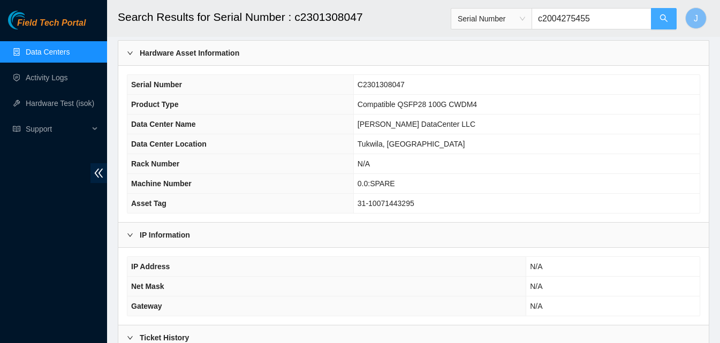
click at [662, 24] on button "button" at bounding box center [664, 18] width 26 height 21
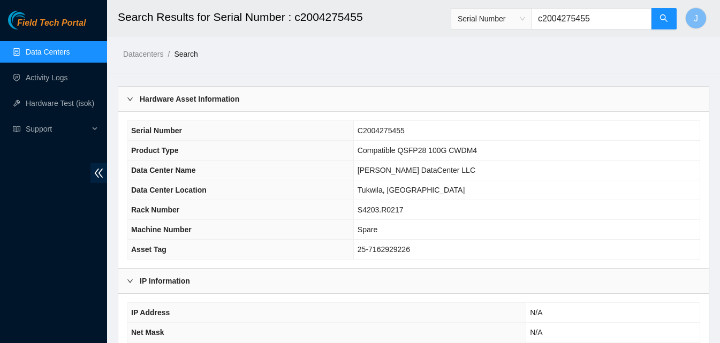
type input "c2004275455"
click at [49, 272] on div "Field Tech Portal Data Centers Activity Logs Hardware Test (isok) Support" at bounding box center [53, 177] width 107 height 332
drag, startPoint x: 601, startPoint y: 15, endPoint x: 497, endPoint y: 18, distance: 103.9
click at [495, 18] on span "Serial Number c2004275455" at bounding box center [564, 18] width 226 height 21
paste input "s22kb08m2"
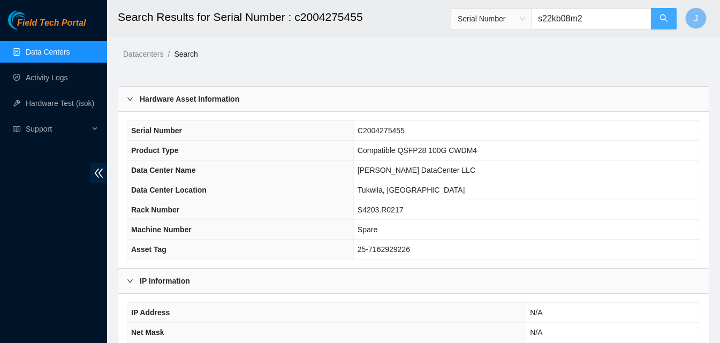
click at [669, 12] on button "button" at bounding box center [664, 18] width 26 height 21
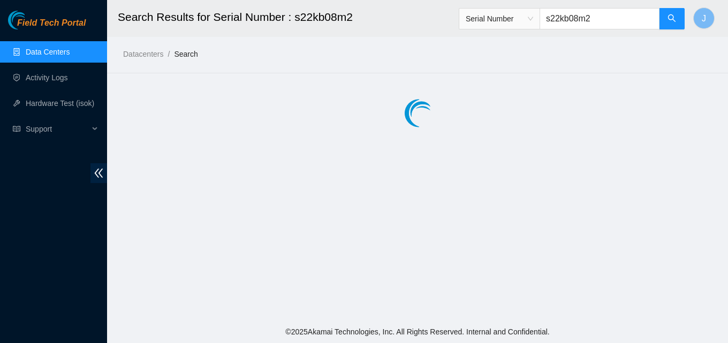
type input "s22kb08m2"
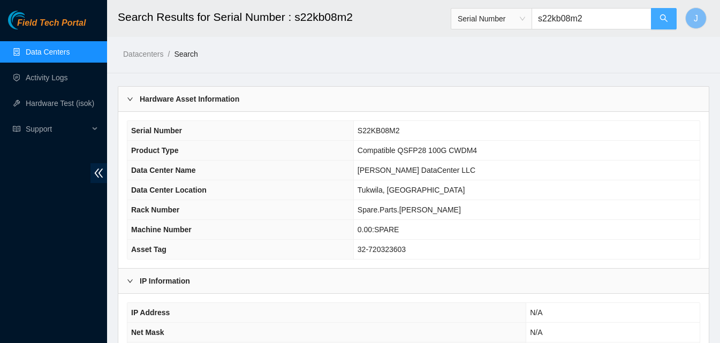
click at [667, 24] on span "search" at bounding box center [664, 19] width 9 height 10
drag, startPoint x: 554, startPoint y: 16, endPoint x: 461, endPoint y: 30, distance: 93.7
click at [461, 30] on div "Serial Number s22kb08m2" at bounding box center [564, 19] width 226 height 34
paste input "c2001155314"
click at [658, 22] on button "button" at bounding box center [664, 18] width 26 height 21
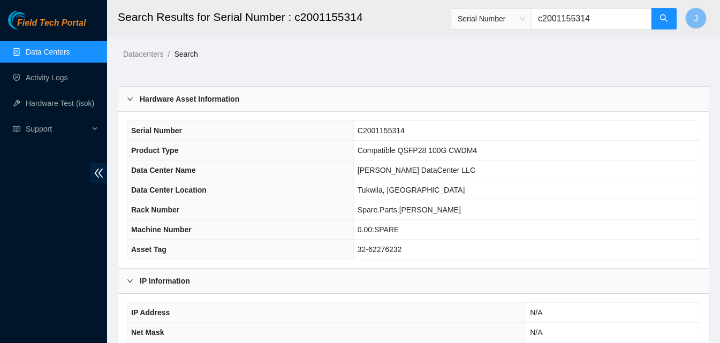
type input "c2001155314"
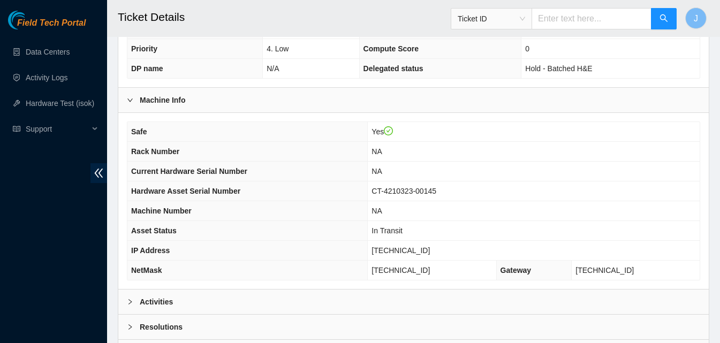
scroll to position [348, 0]
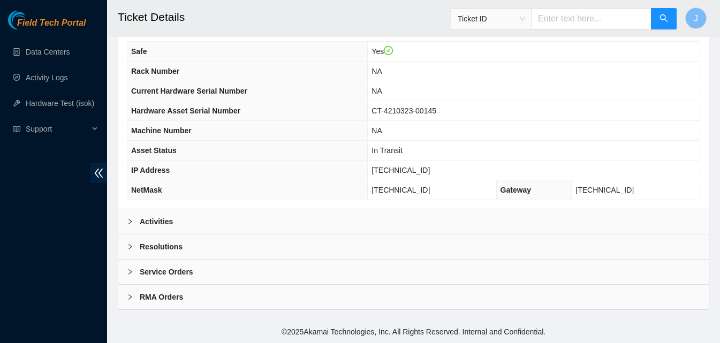
click at [302, 219] on div "Activities" at bounding box center [413, 221] width 590 height 25
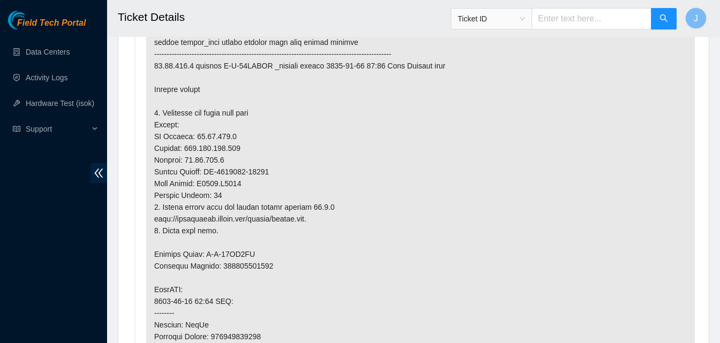
scroll to position [616, 0]
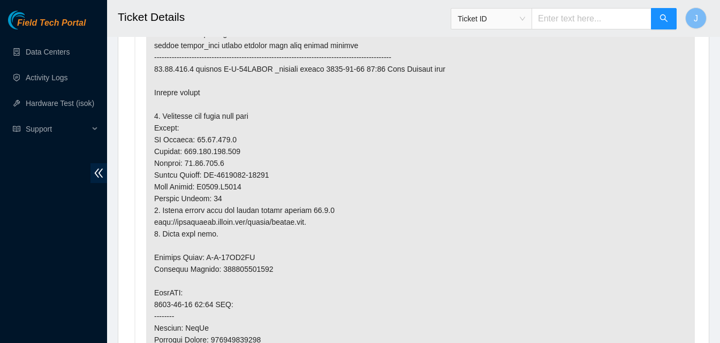
click at [275, 180] on p at bounding box center [420, 292] width 549 height 593
click at [275, 181] on p at bounding box center [420, 292] width 549 height 593
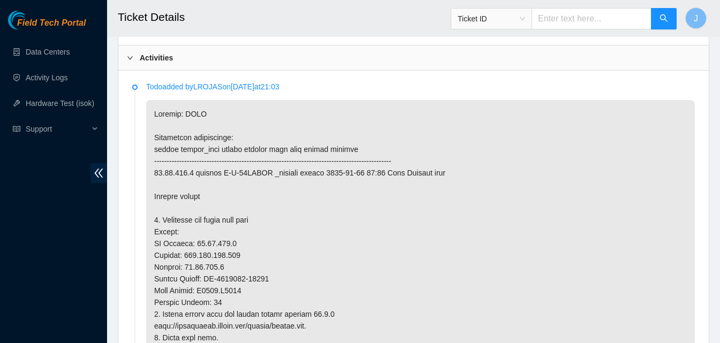
scroll to position [455, 0]
